Goal: Check status: Check status

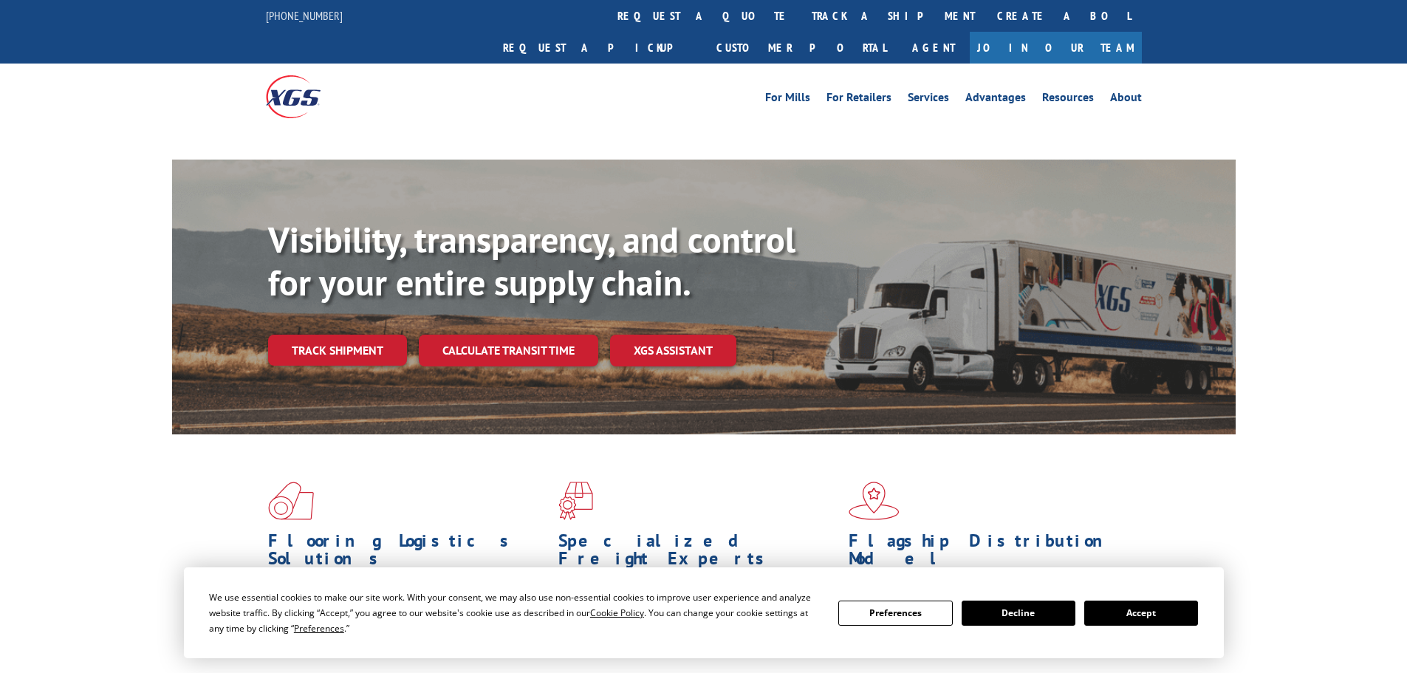
click at [317, 317] on div "Visibility, transparency, and control for your entire supply chain. Track shipm…" at bounding box center [752, 322] width 968 height 206
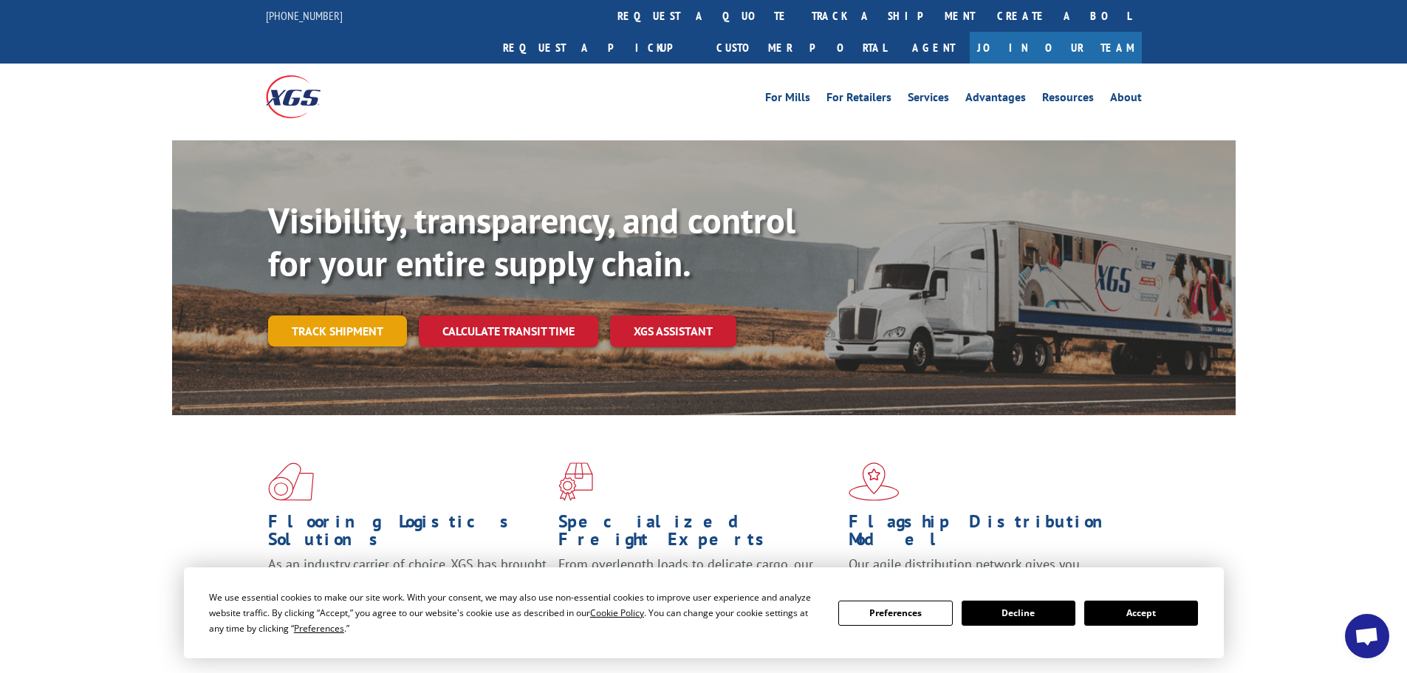
click at [330, 315] on link "Track shipment" at bounding box center [337, 330] width 139 height 31
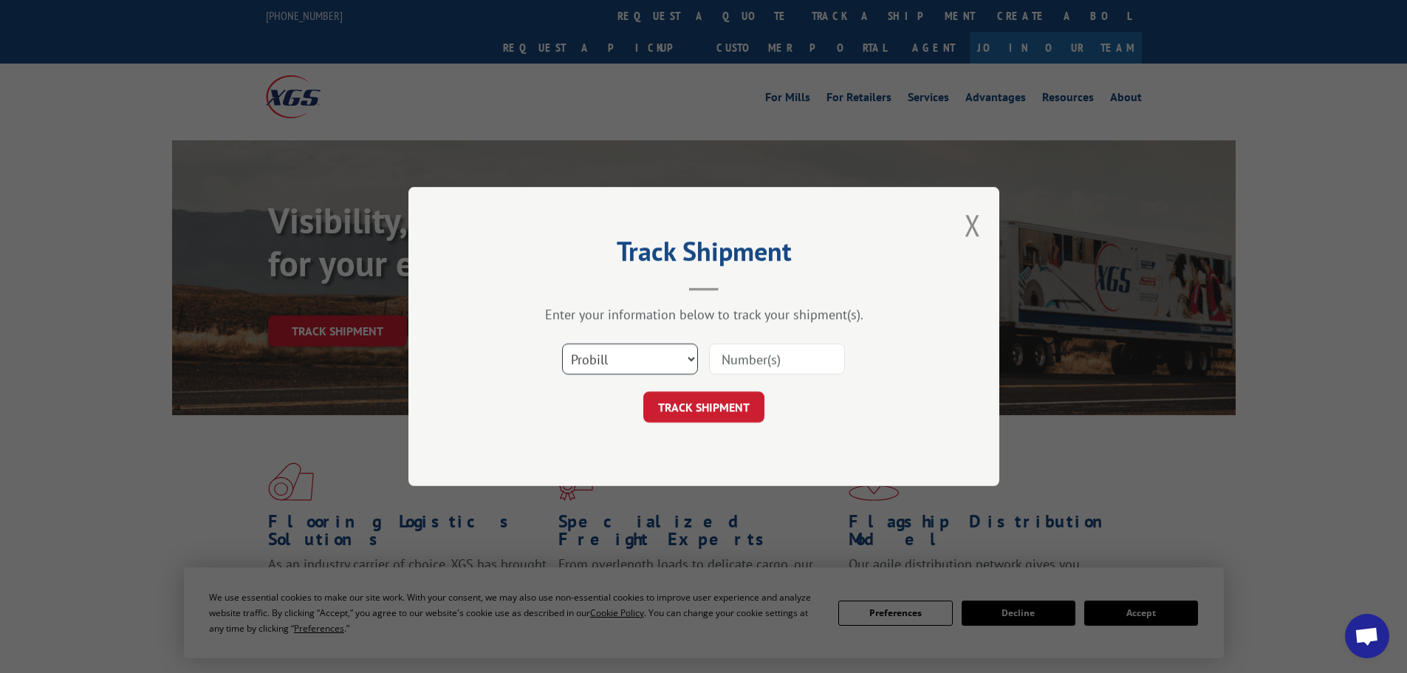
click at [602, 363] on select "Select category... Probill BOL PO" at bounding box center [630, 358] width 136 height 31
select select "bol"
click at [562, 343] on select "Select category... Probill BOL PO" at bounding box center [630, 358] width 136 height 31
click at [751, 369] on input at bounding box center [777, 358] width 136 height 31
paste input "7063884"
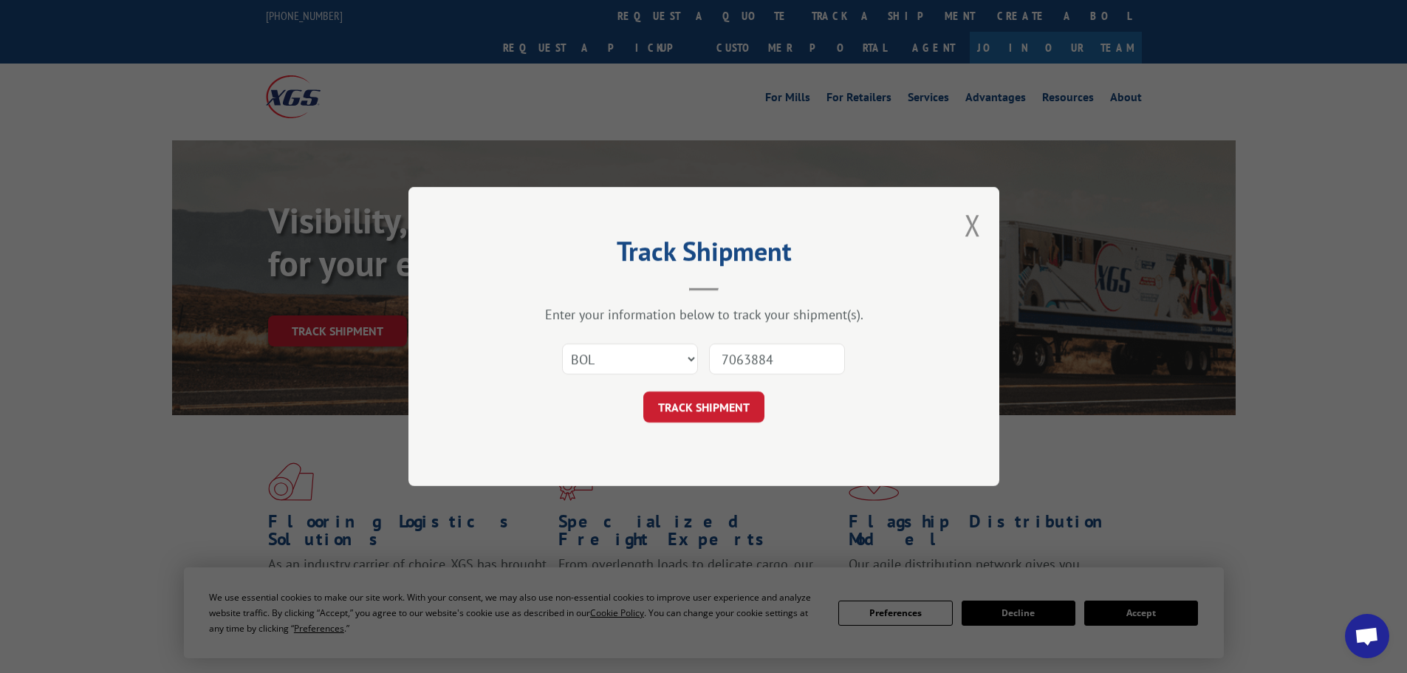
type input "7063884"
click at [711, 398] on button "TRACK SHIPMENT" at bounding box center [703, 407] width 121 height 31
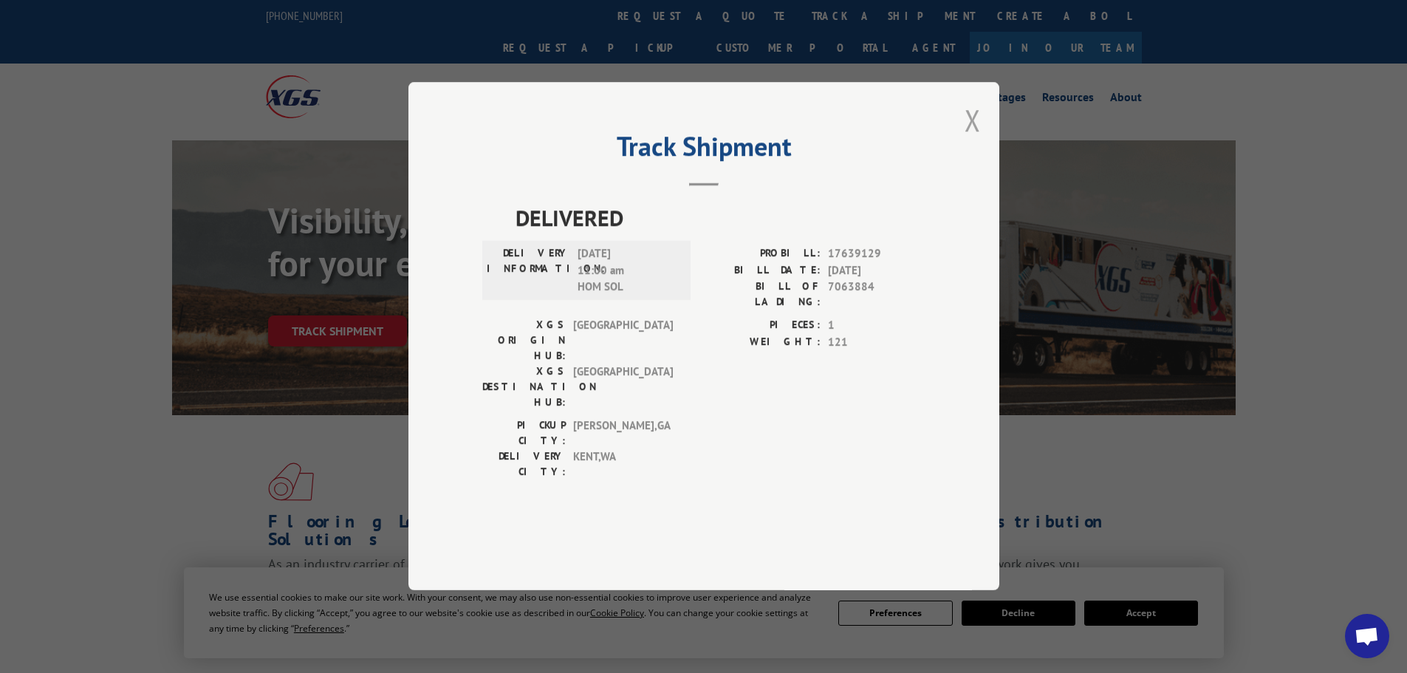
click at [980, 140] on button "Close modal" at bounding box center [973, 119] width 16 height 39
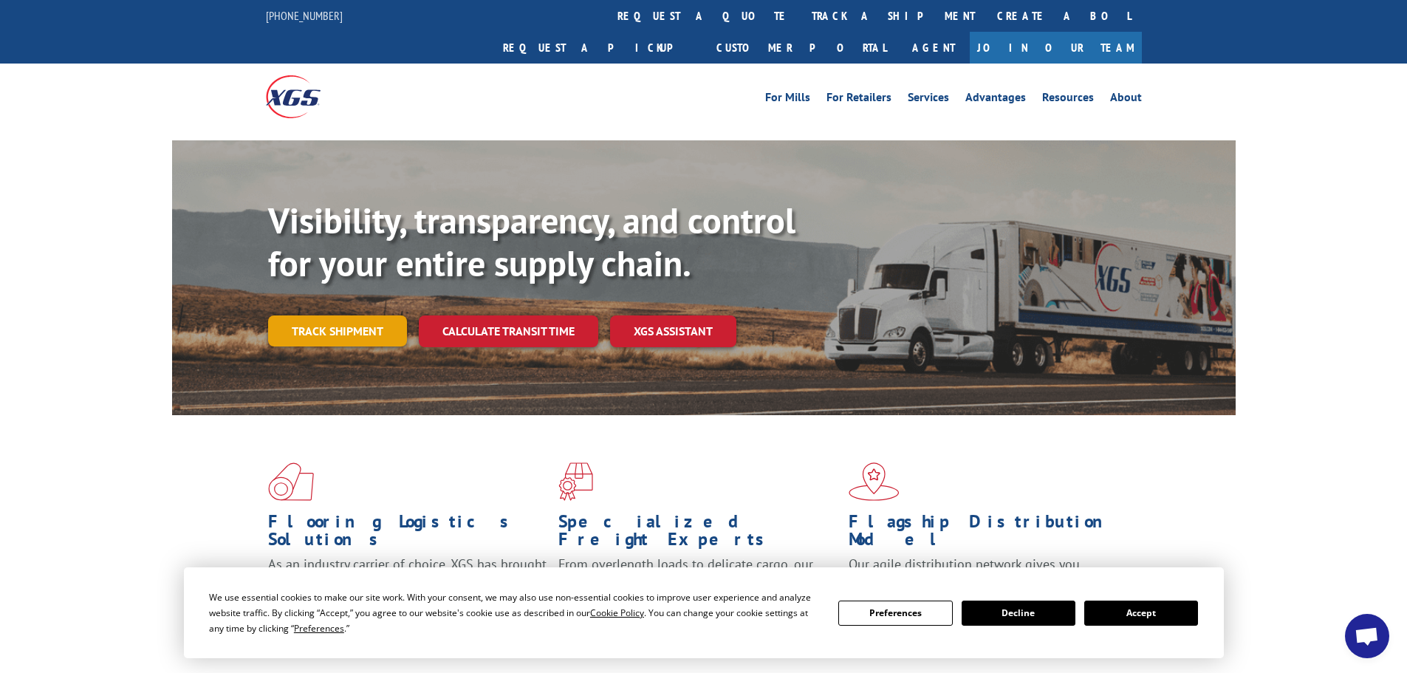
click at [354, 315] on link "Track shipment" at bounding box center [337, 330] width 139 height 31
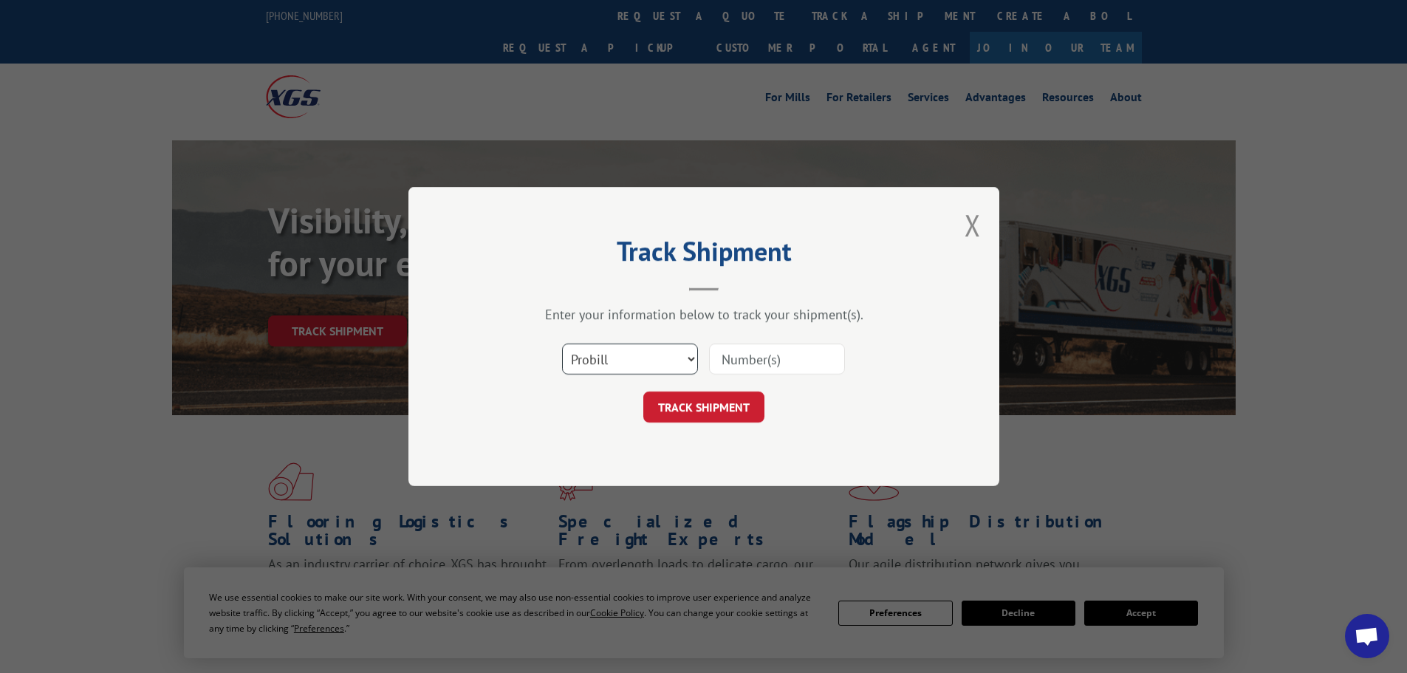
click at [615, 356] on select "Select category... Probill BOL PO" at bounding box center [630, 358] width 136 height 31
select select "bol"
click at [562, 343] on select "Select category... Probill BOL PO" at bounding box center [630, 358] width 136 height 31
click at [749, 352] on input at bounding box center [777, 358] width 136 height 31
paste input "7068365"
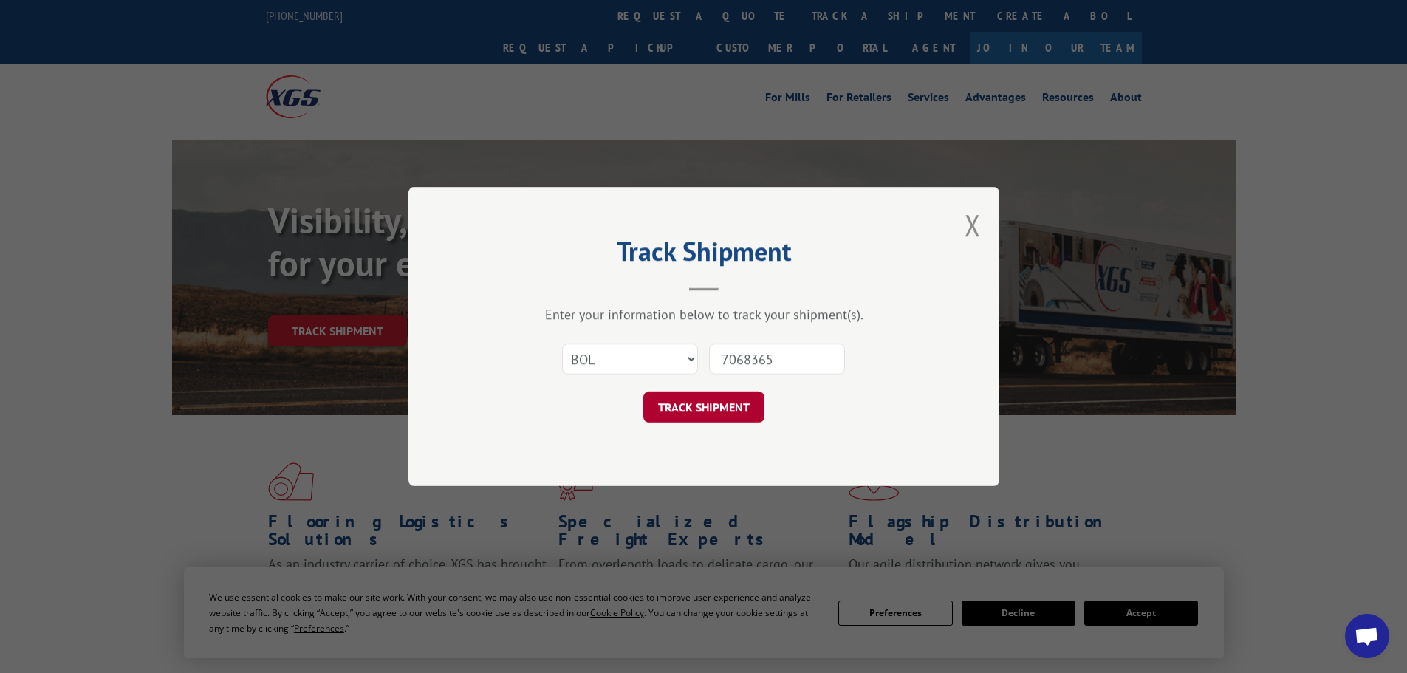
type input "7068365"
click at [738, 404] on button "TRACK SHIPMENT" at bounding box center [703, 407] width 121 height 31
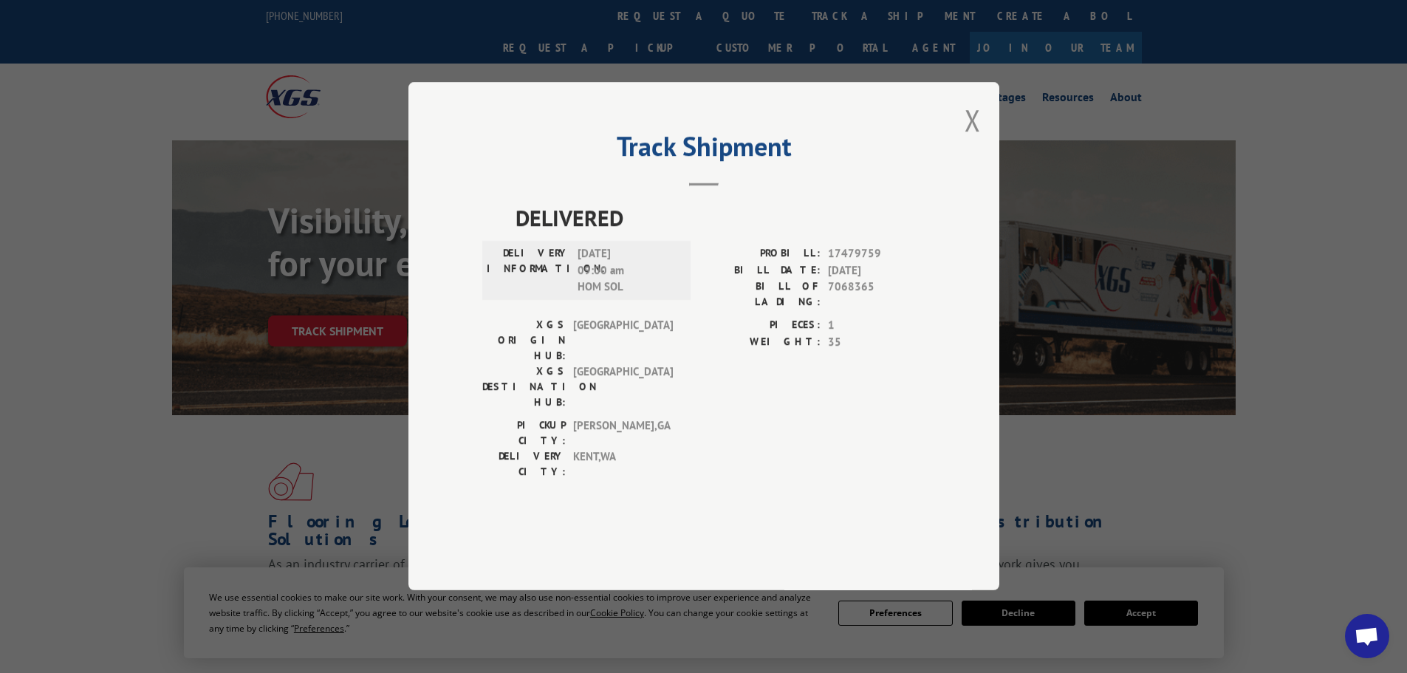
drag, startPoint x: 976, startPoint y: 162, endPoint x: 643, endPoint y: 217, distance: 337.0
click at [974, 140] on button "Close modal" at bounding box center [973, 119] width 16 height 39
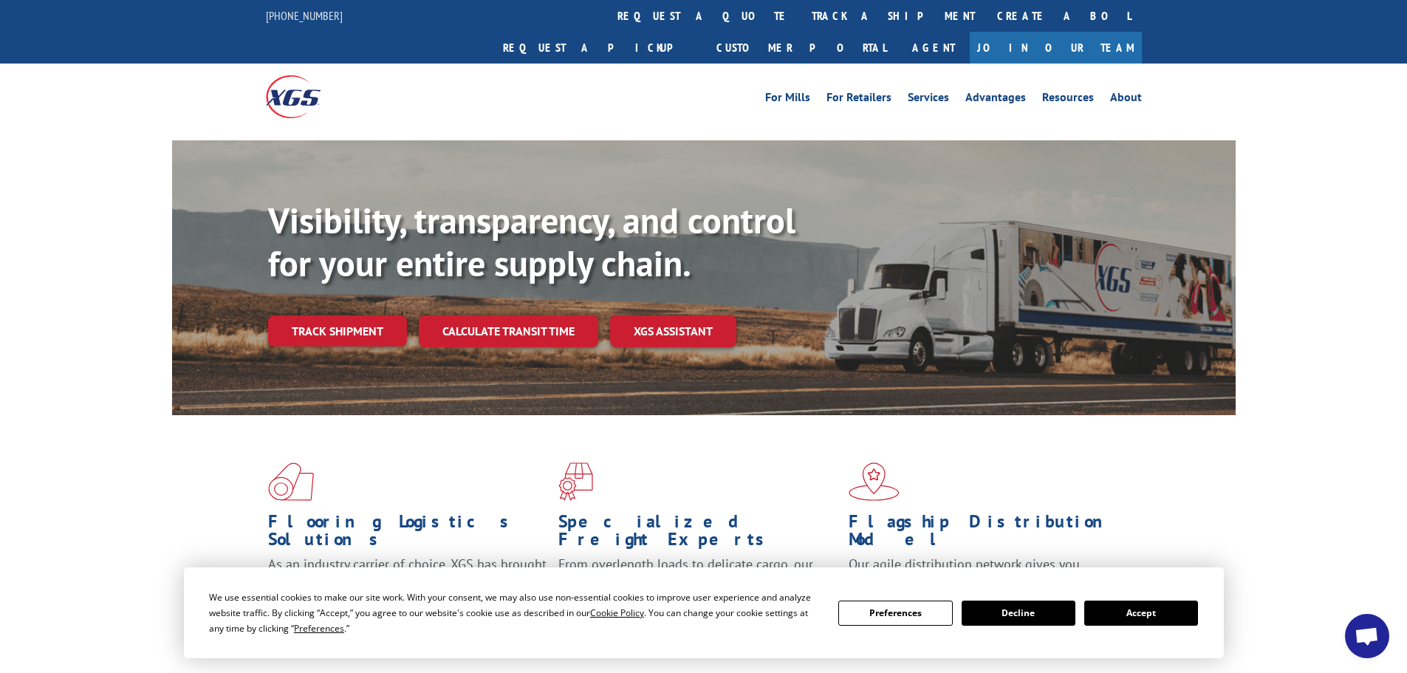
click at [338, 315] on link "Track shipment" at bounding box center [337, 330] width 139 height 31
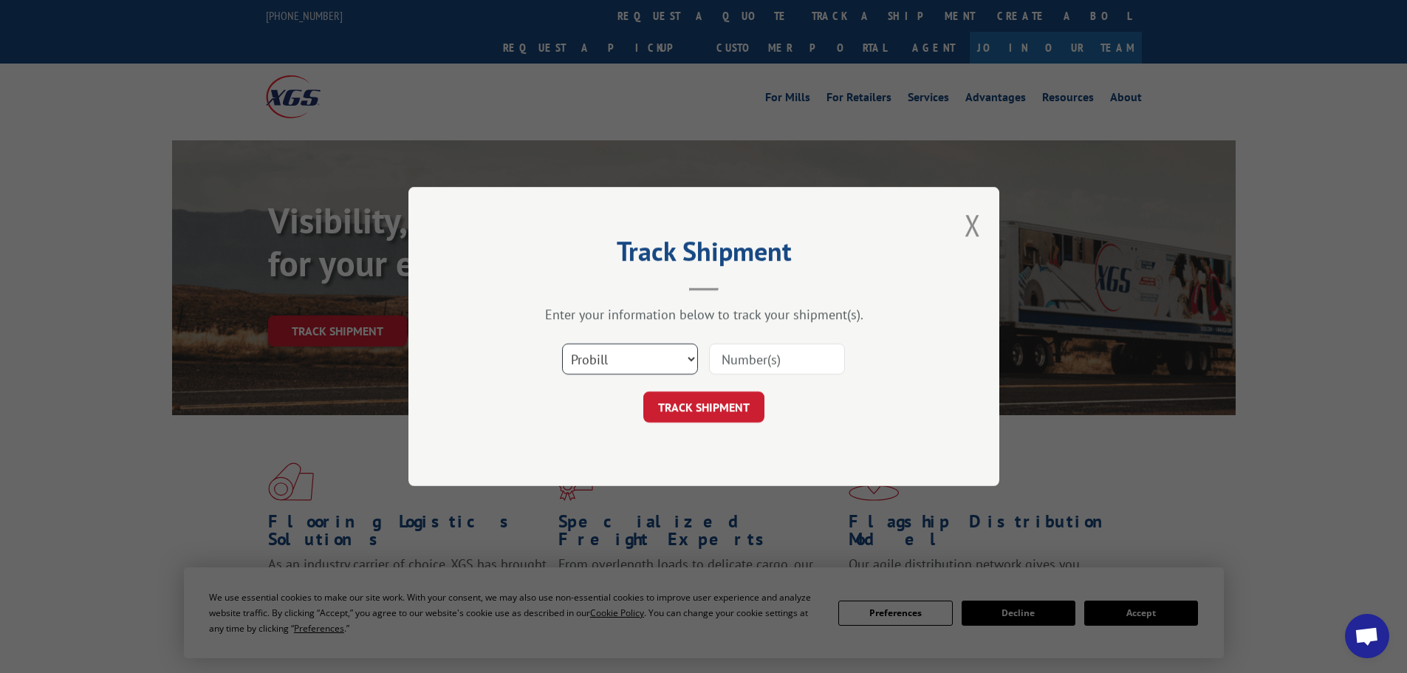
click at [610, 368] on select "Select category... Probill BOL PO" at bounding box center [630, 358] width 136 height 31
select select "bol"
click at [562, 343] on select "Select category... Probill BOL PO" at bounding box center [630, 358] width 136 height 31
click at [774, 360] on input at bounding box center [777, 358] width 136 height 31
paste input "5590507"
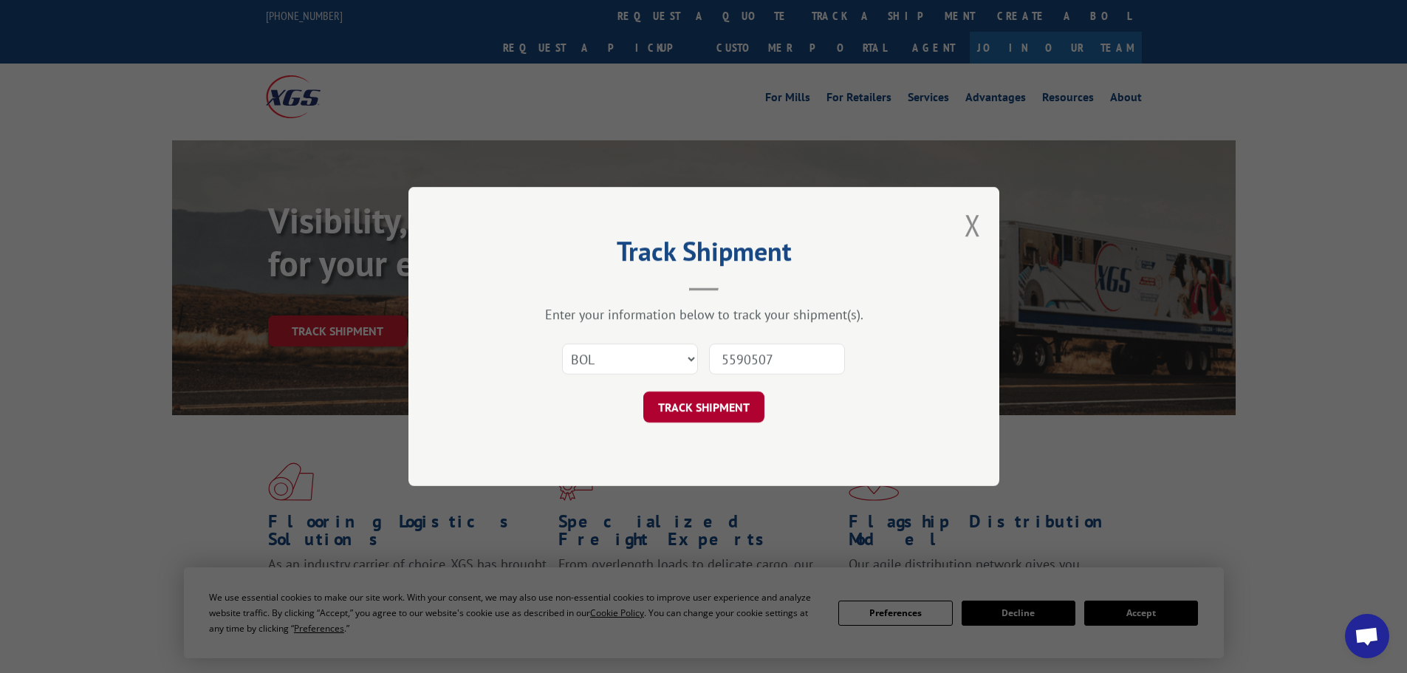
type input "5590507"
click at [685, 417] on button "TRACK SHIPMENT" at bounding box center [703, 407] width 121 height 31
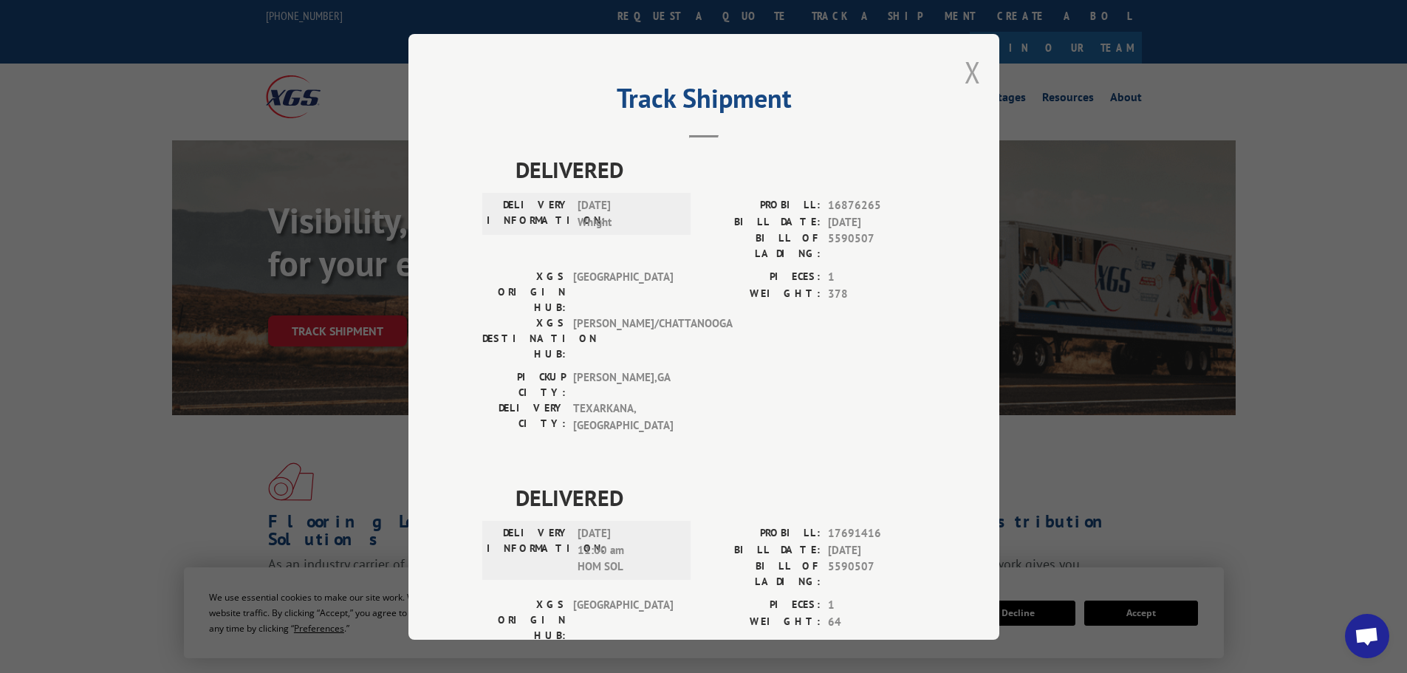
click at [966, 78] on button "Close modal" at bounding box center [973, 71] width 16 height 39
